Goal: Task Accomplishment & Management: Manage account settings

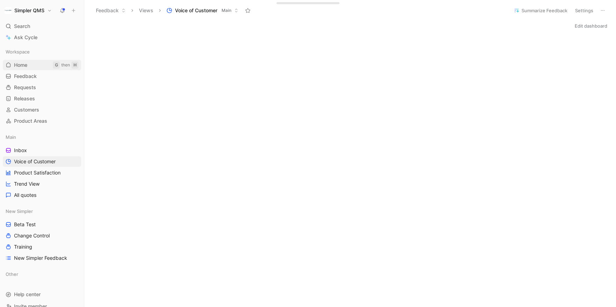
click at [26, 61] on link "Home G then H" at bounding box center [42, 65] width 78 height 10
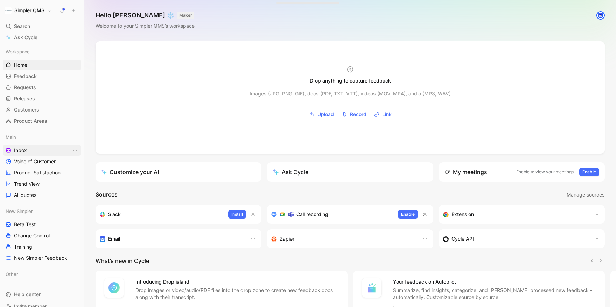
click at [26, 153] on span "Inbox" at bounding box center [20, 150] width 13 height 7
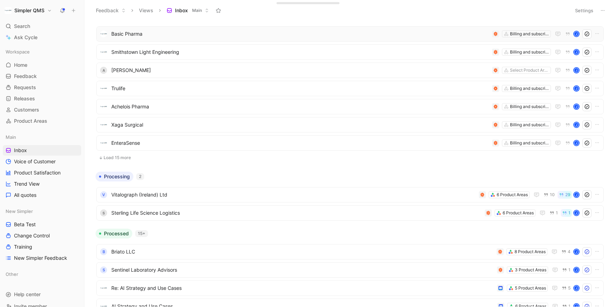
scroll to position [152, 0]
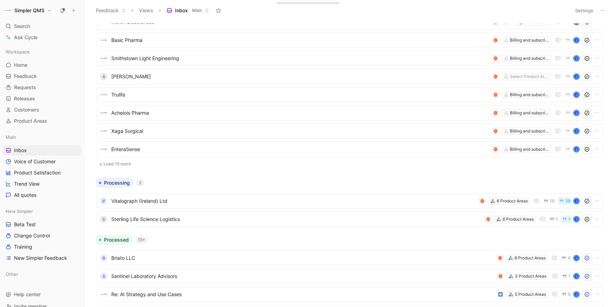
click at [130, 164] on button "Load 15 more" at bounding box center [349, 164] width 507 height 8
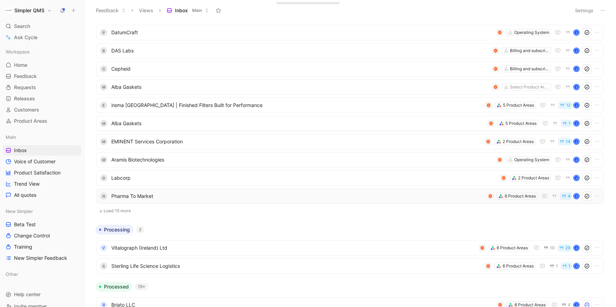
scroll to position [381, 0]
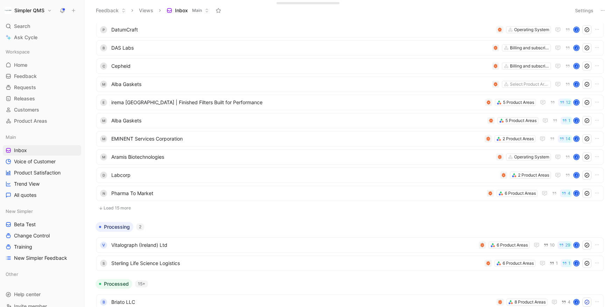
click at [125, 206] on button "Load 15 more" at bounding box center [349, 208] width 507 height 8
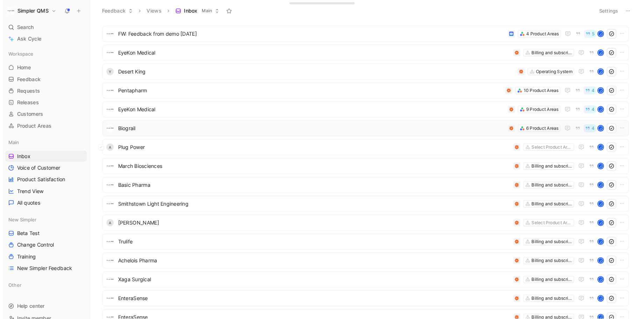
scroll to position [0, 0]
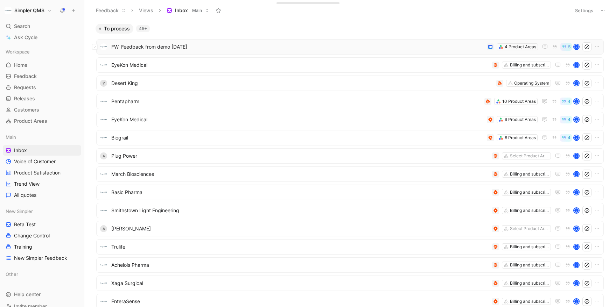
click at [246, 47] on span "FW: Feedback from demo [DATE]" at bounding box center [297, 47] width 373 height 8
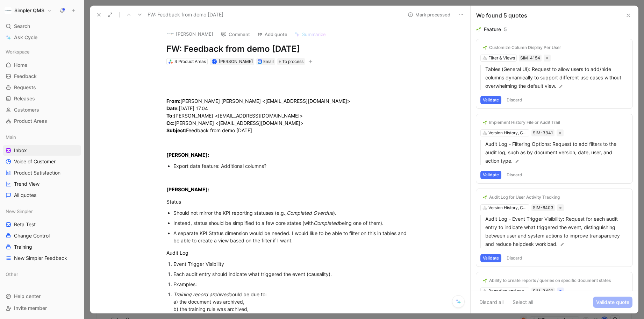
click at [217, 34] on button "[PERSON_NAME]" at bounding box center [190, 34] width 53 height 10
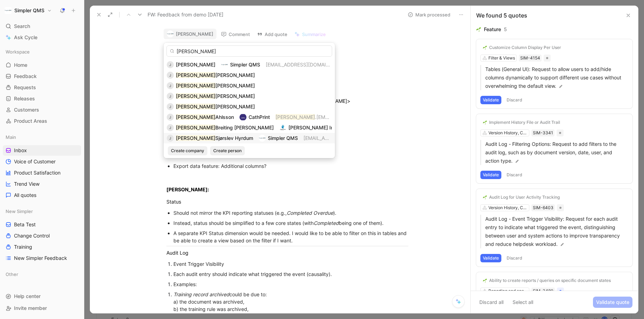
type input "[PERSON_NAME]"
click at [268, 140] on span "Simpler QMS" at bounding box center [283, 138] width 30 height 6
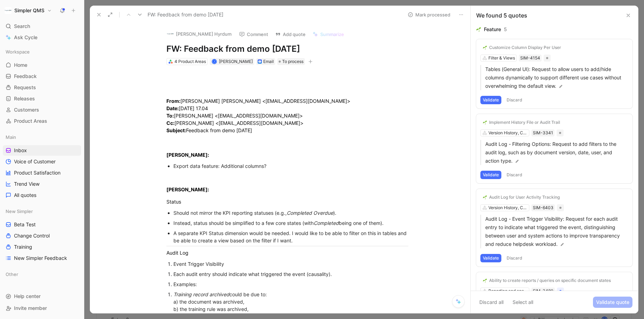
click at [488, 99] on button "Validate" at bounding box center [491, 100] width 21 height 8
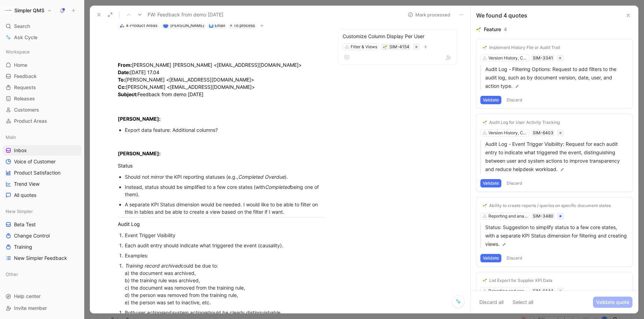
scroll to position [36, 0]
click at [529, 50] on button "Implement History File or Audit Trail" at bounding box center [522, 47] width 82 height 8
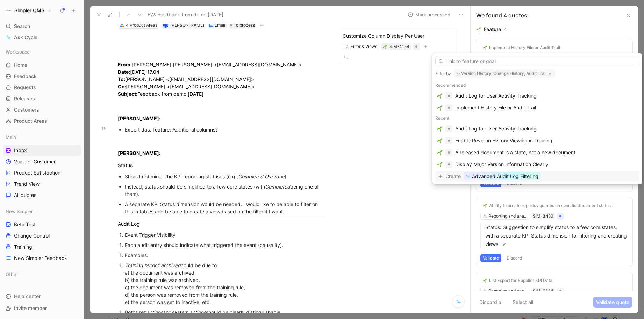
click at [529, 176] on span "Advanced Audit Log Filtering" at bounding box center [505, 176] width 66 height 8
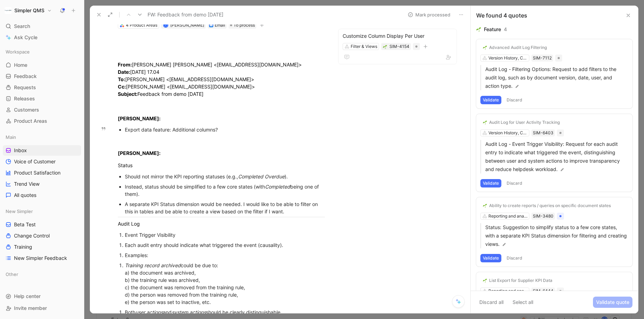
click at [494, 100] on button "Validate" at bounding box center [491, 100] width 21 height 8
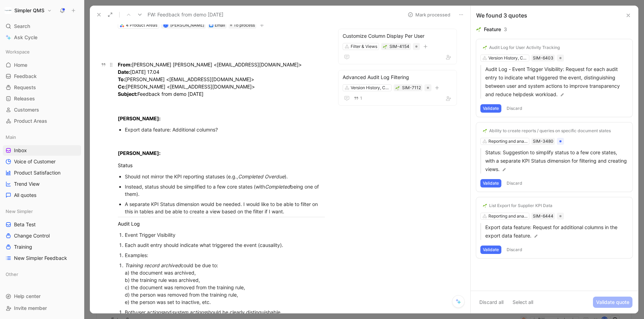
scroll to position [0, 0]
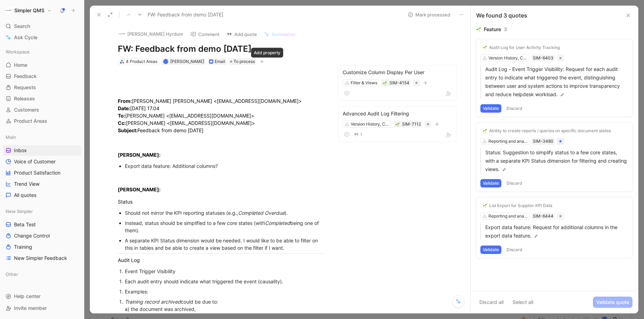
click at [264, 60] on icon "button" at bounding box center [262, 61] width 4 height 4
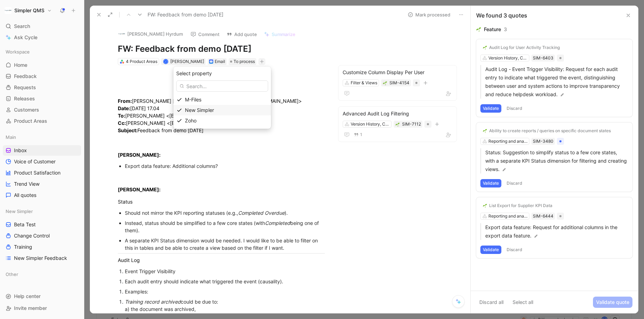
click at [191, 112] on div "New Simpler" at bounding box center [223, 110] width 98 height 10
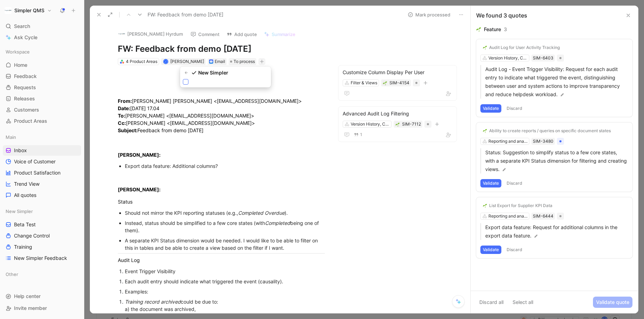
click at [184, 84] on icon at bounding box center [186, 82] width 4 height 4
click at [183, 79] on input "checkbox" at bounding box center [183, 79] width 0 height 0
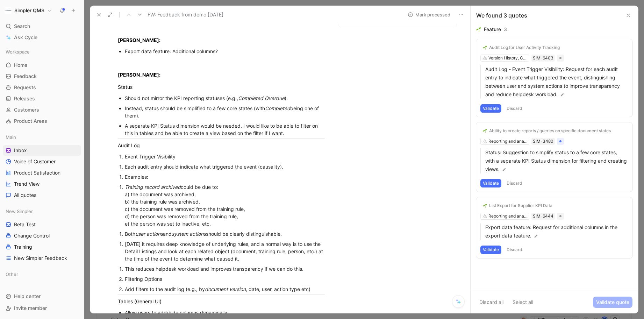
scroll to position [115, 0]
click at [558, 49] on div "Audit Log for User Activity Tracking" at bounding box center [524, 48] width 71 height 6
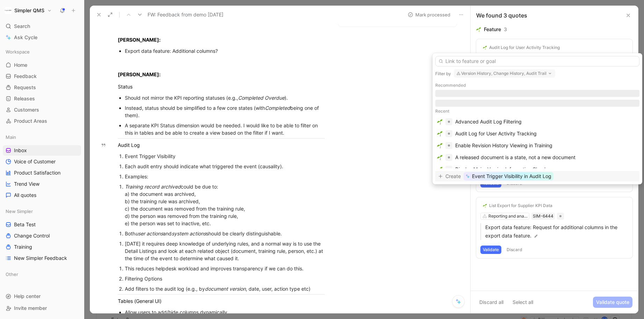
click at [531, 176] on span "Event Trigger Visibility in Audit Log" at bounding box center [511, 176] width 79 height 8
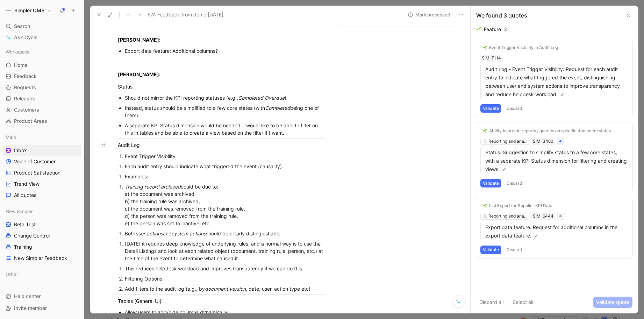
click at [490, 110] on button "Validate" at bounding box center [491, 108] width 21 height 8
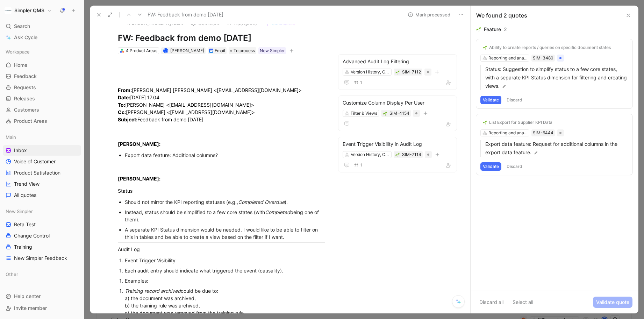
scroll to position [12, 0]
drag, startPoint x: 218, startPoint y: 155, endPoint x: 173, endPoint y: 155, distance: 45.1
click at [173, 155] on span "Export data feature: Additional columns?" at bounding box center [171, 154] width 93 height 6
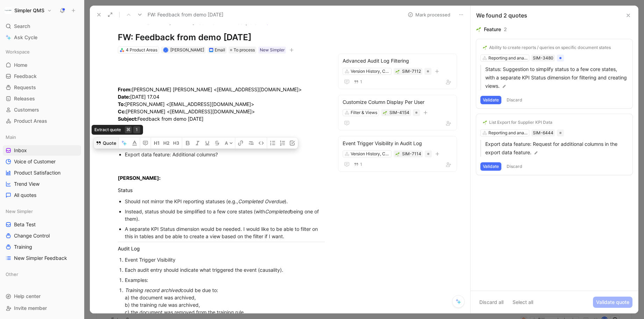
click at [107, 142] on button "Quote" at bounding box center [106, 142] width 25 height 11
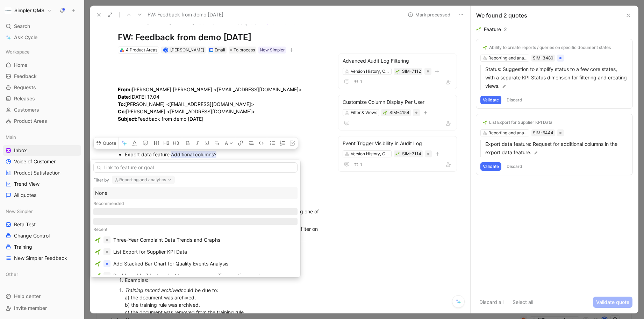
click at [162, 180] on button "Reporting and analytics" at bounding box center [143, 180] width 63 height 8
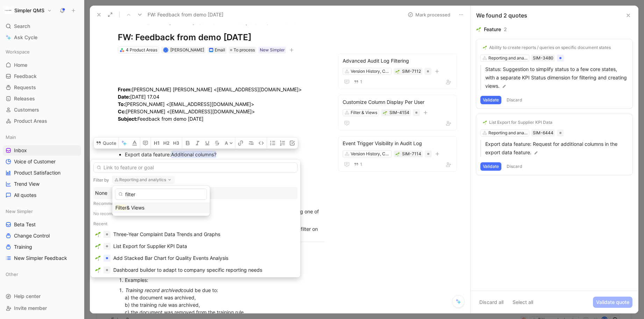
type input "filter"
click at [147, 208] on div "Filter & Views" at bounding box center [160, 208] width 91 height 8
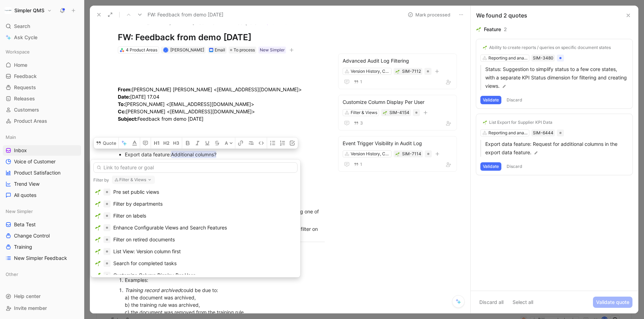
scroll to position [62, 0]
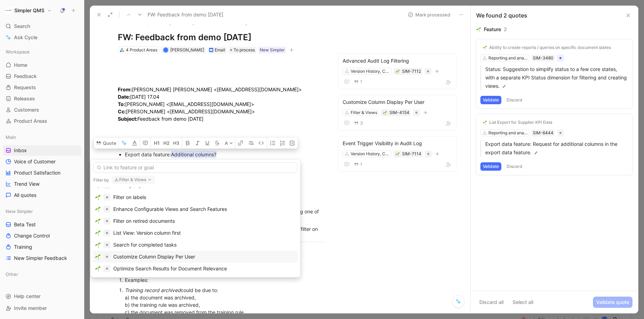
click at [179, 256] on div "Customize Column Display Per User" at bounding box center [154, 257] width 82 height 8
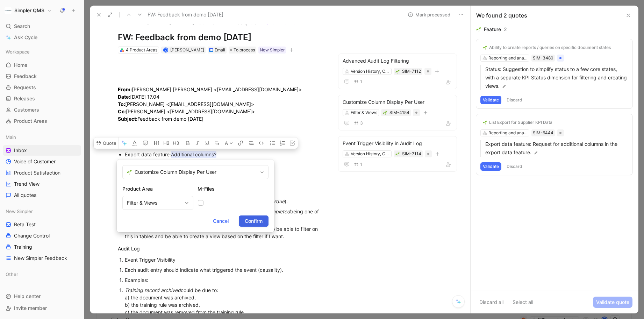
click at [250, 220] on span "Confirm" at bounding box center [254, 221] width 18 height 8
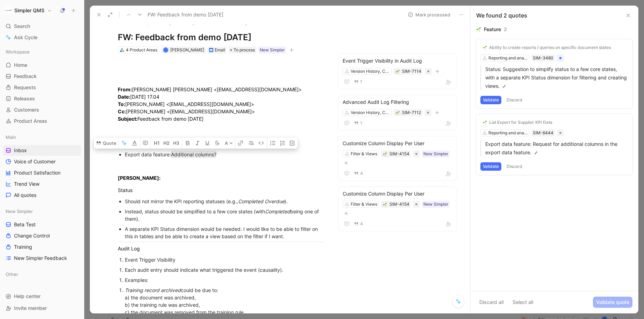
click at [519, 167] on button "Discard" at bounding box center [514, 166] width 21 height 8
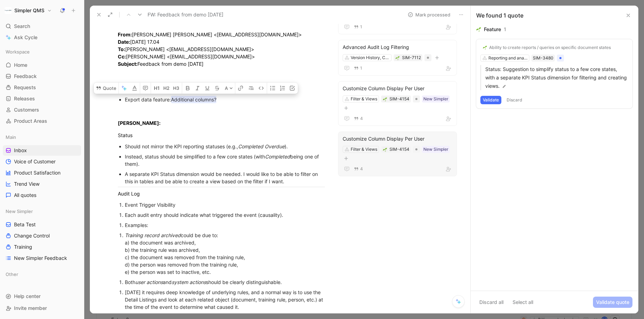
scroll to position [48, 0]
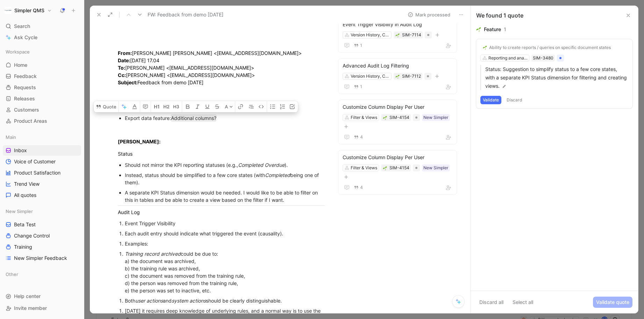
click at [491, 100] on button "Validate" at bounding box center [491, 100] width 21 height 8
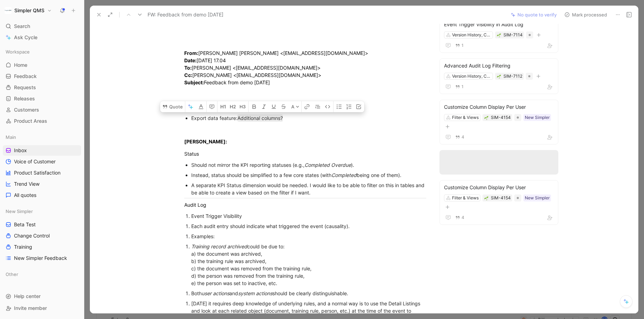
scroll to position [0, 0]
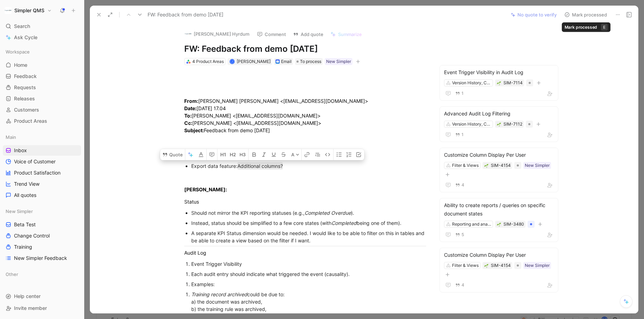
click at [569, 16] on use at bounding box center [567, 15] width 4 height 4
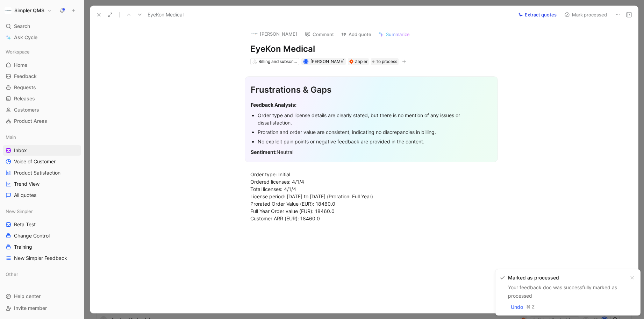
click at [615, 13] on icon at bounding box center [618, 15] width 6 height 6
click at [588, 41] on div "Delete" at bounding box center [588, 40] width 64 height 8
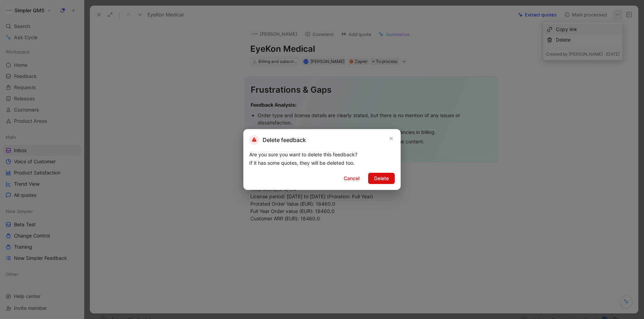
click at [382, 175] on span "Delete" at bounding box center [381, 178] width 15 height 8
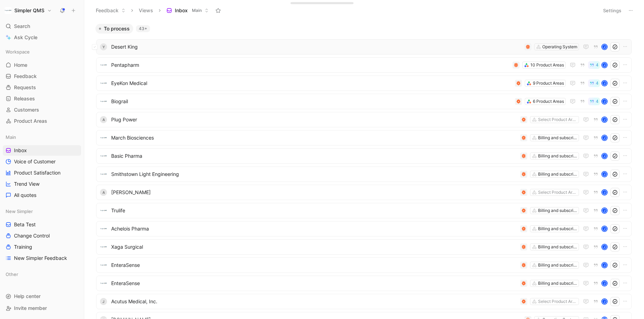
click at [234, 45] on span "Desert King" at bounding box center [316, 47] width 411 height 8
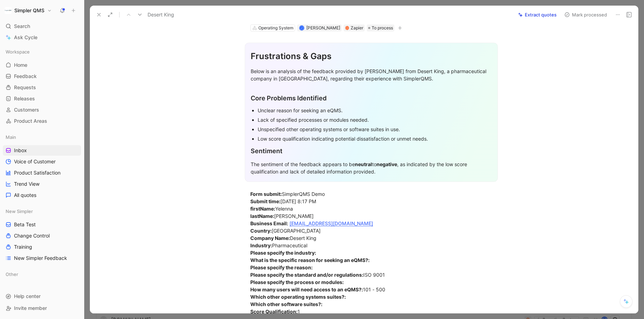
scroll to position [3, 0]
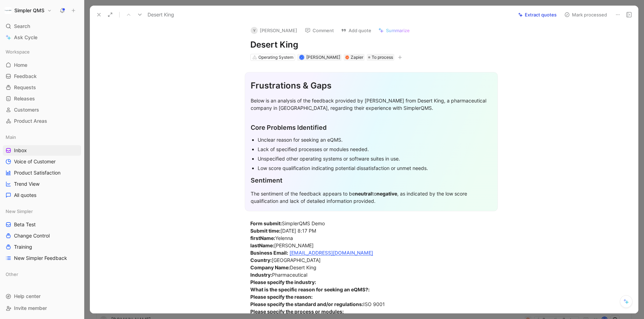
click at [615, 15] on icon at bounding box center [618, 15] width 6 height 6
click at [599, 40] on div "Delete" at bounding box center [588, 40] width 64 height 8
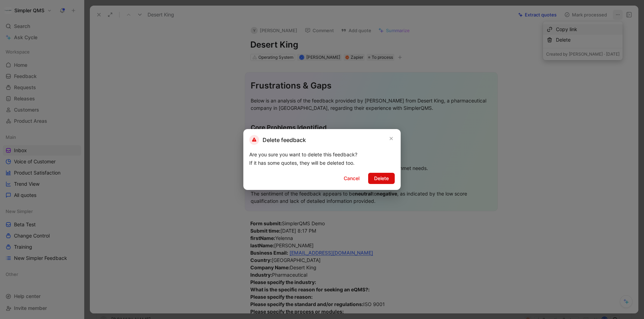
click at [383, 179] on span "Delete" at bounding box center [381, 178] width 15 height 8
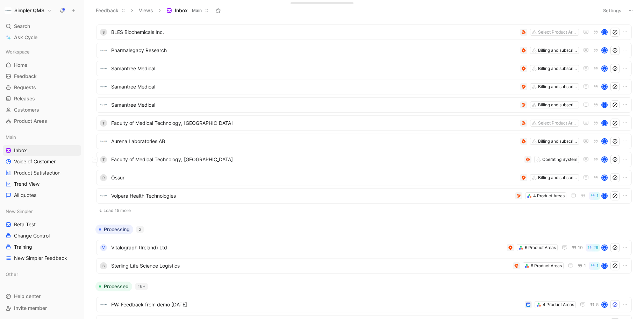
scroll to position [600, 0]
